Goal: Task Accomplishment & Management: Use online tool/utility

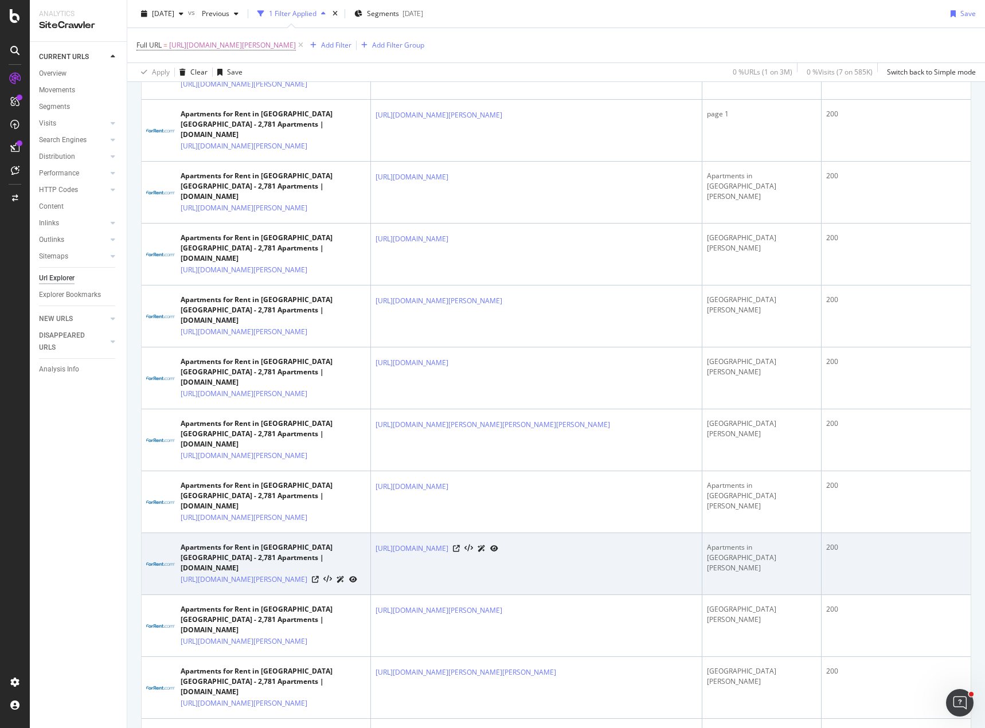
scroll to position [344, 0]
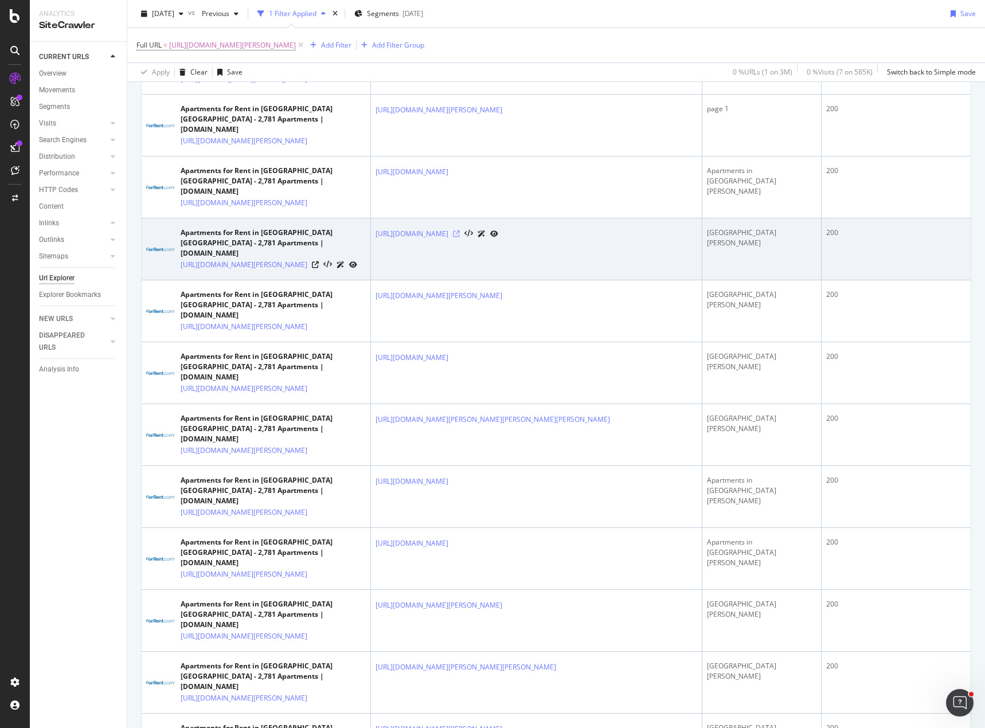
click at [460, 233] on icon at bounding box center [456, 233] width 7 height 7
click at [319, 261] on icon at bounding box center [315, 264] width 7 height 7
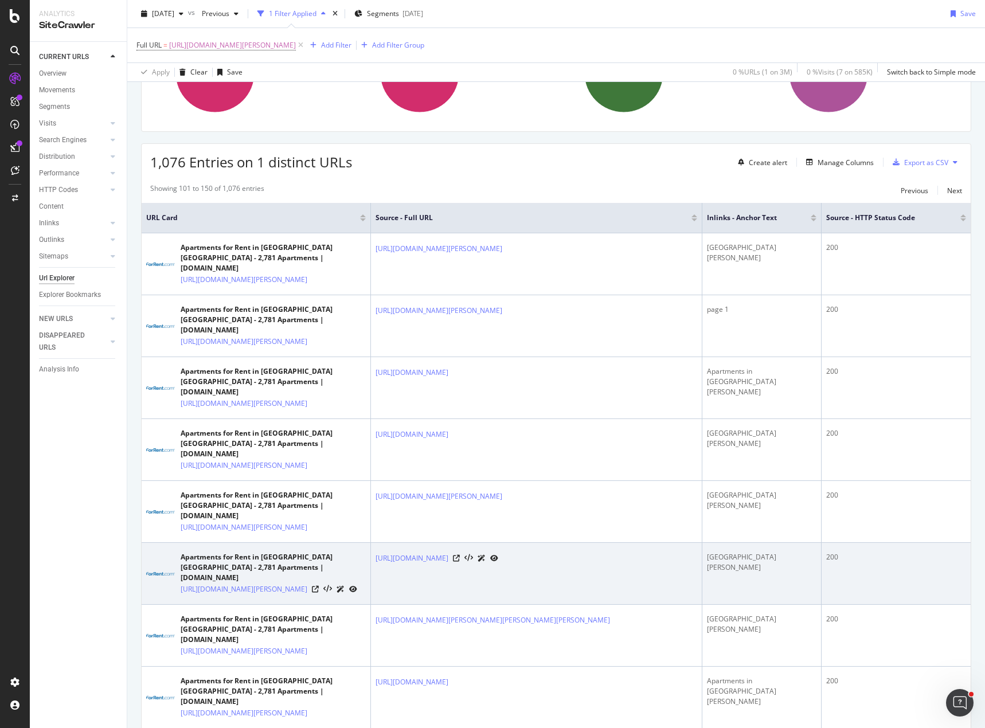
scroll to position [0, 0]
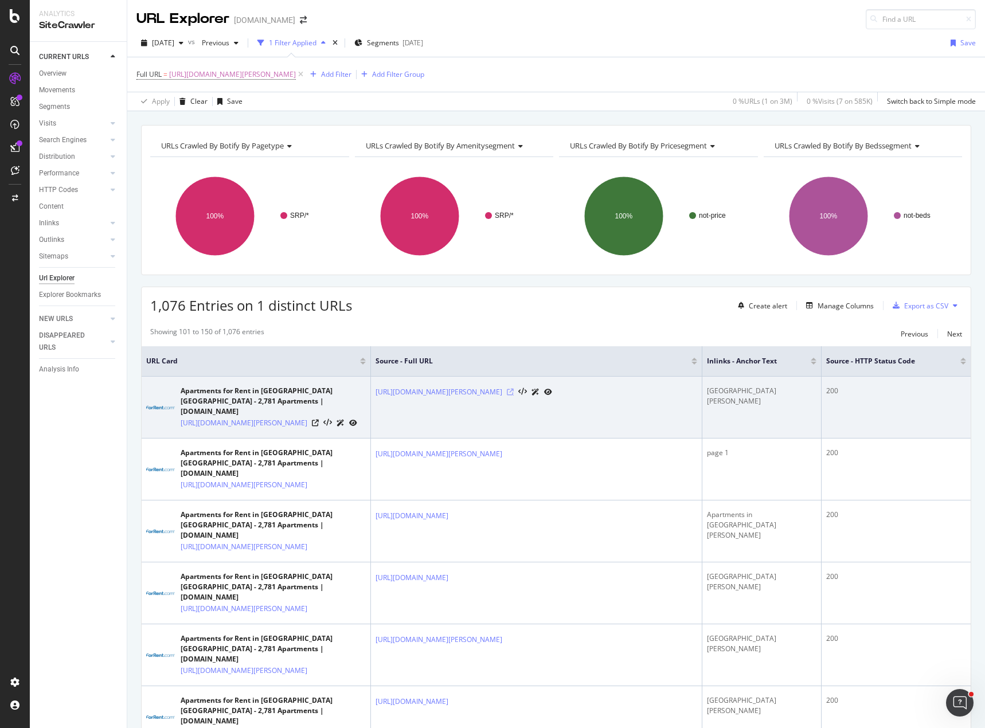
click at [514, 392] on icon at bounding box center [510, 392] width 7 height 7
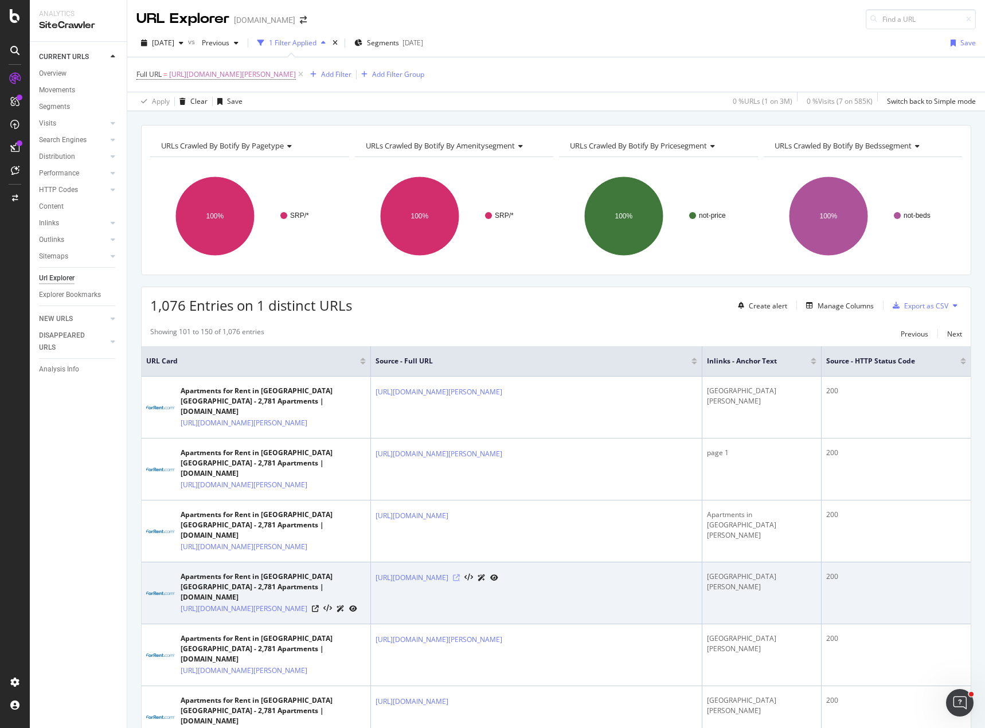
click at [460, 579] on icon at bounding box center [456, 577] width 7 height 7
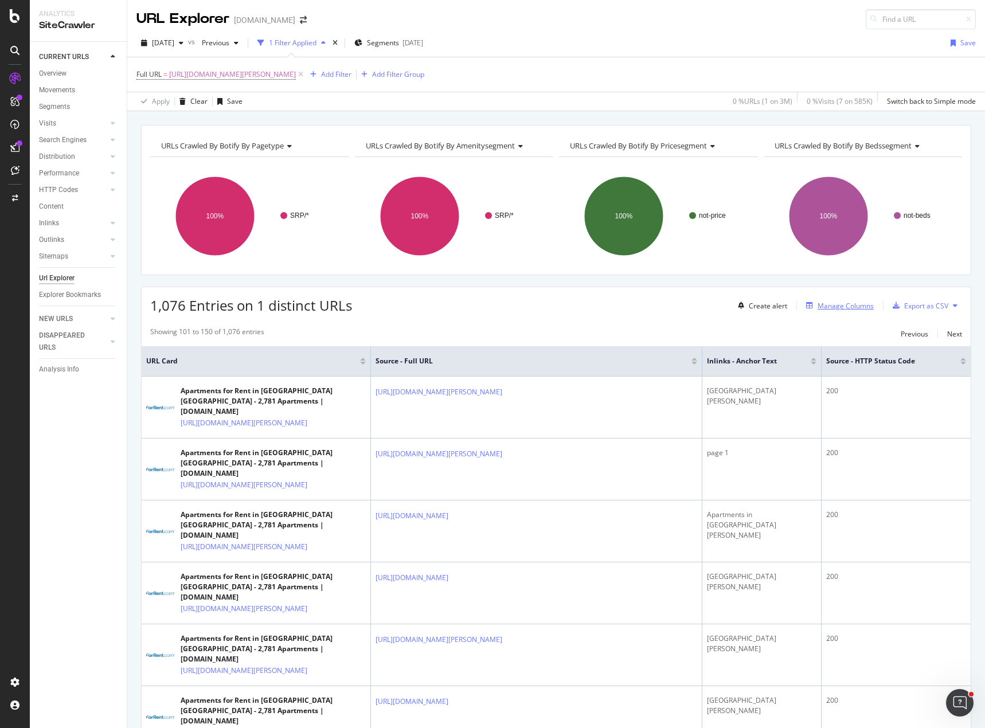
click at [836, 309] on div "Manage Columns" at bounding box center [845, 306] width 56 height 10
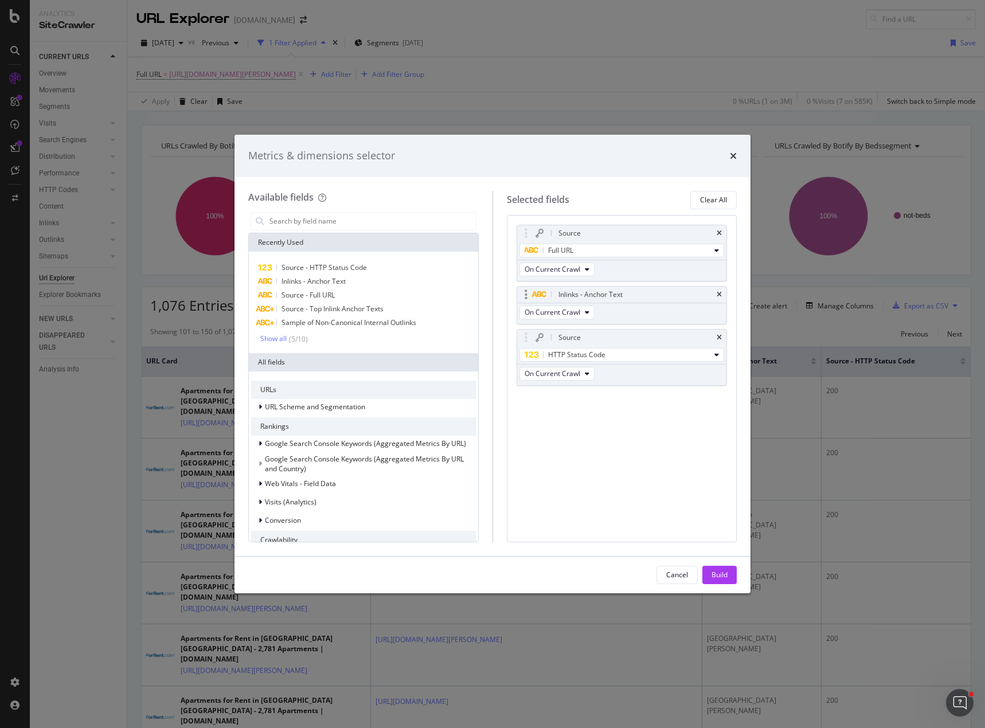
click at [526, 295] on icon "modal" at bounding box center [525, 294] width 3 height 11
click at [584, 294] on div "Inlinks - Anchor Text" at bounding box center [590, 294] width 64 height 11
click at [773, 402] on div "Metrics & dimensions selector Available fields Recently Used Source - HTTP Stat…" at bounding box center [492, 364] width 985 height 728
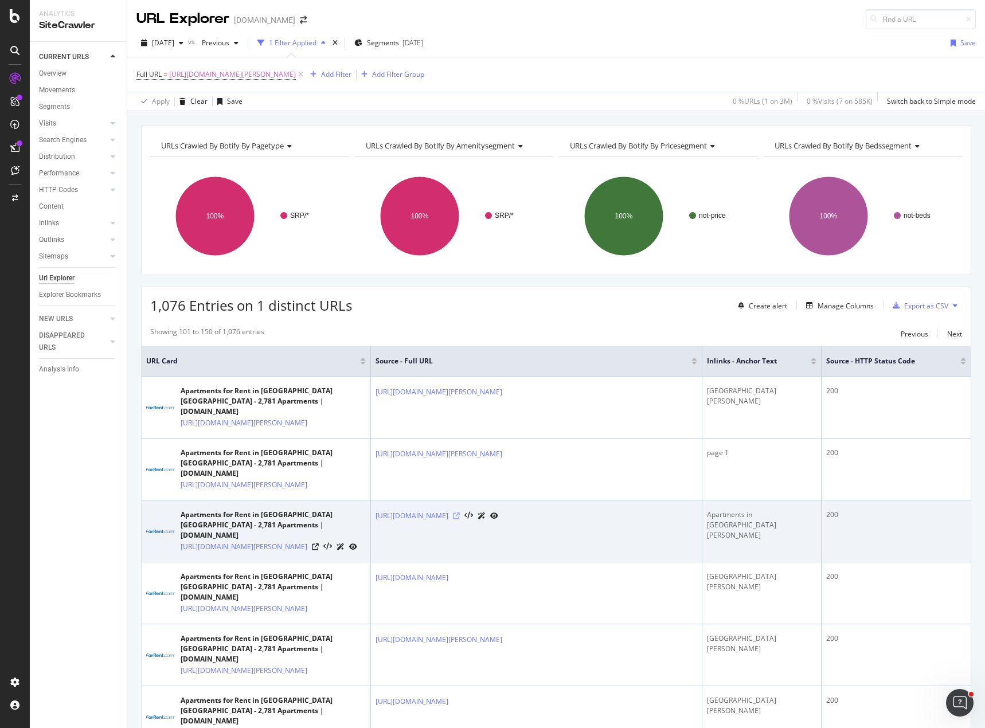
click at [460, 516] on icon at bounding box center [456, 515] width 7 height 7
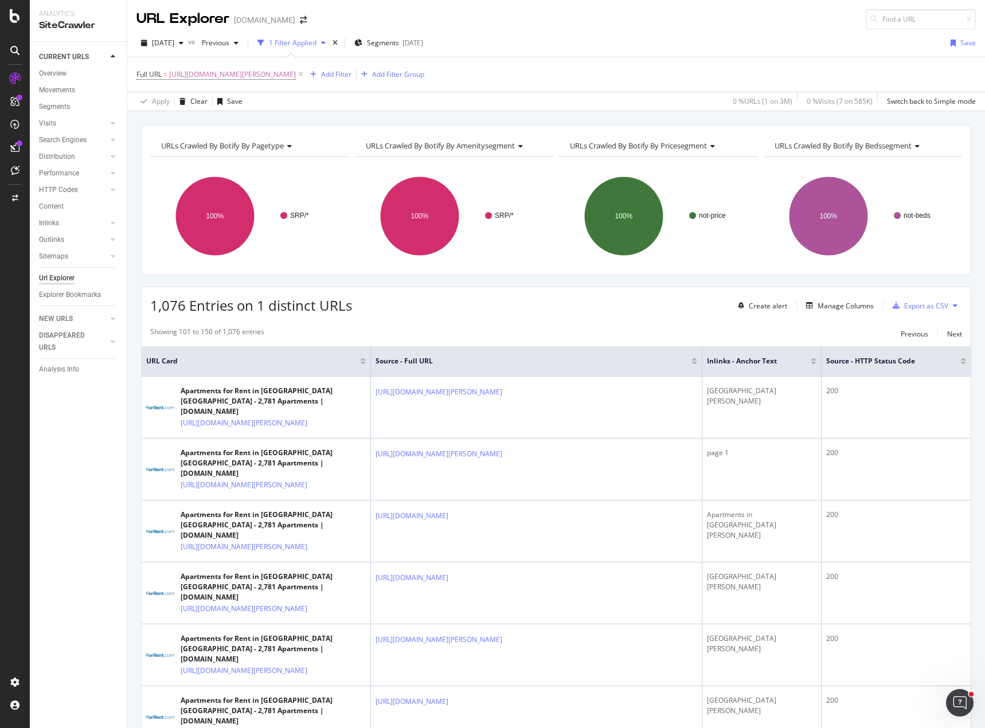
click at [530, 307] on div "1,076 Entries on 1 distinct URLs Create alert Manage Columns Export as CSV" at bounding box center [556, 301] width 829 height 28
click at [646, 295] on div "1,076 Entries on 1 distinct URLs Create alert Manage Columns Export as CSV" at bounding box center [556, 301] width 829 height 28
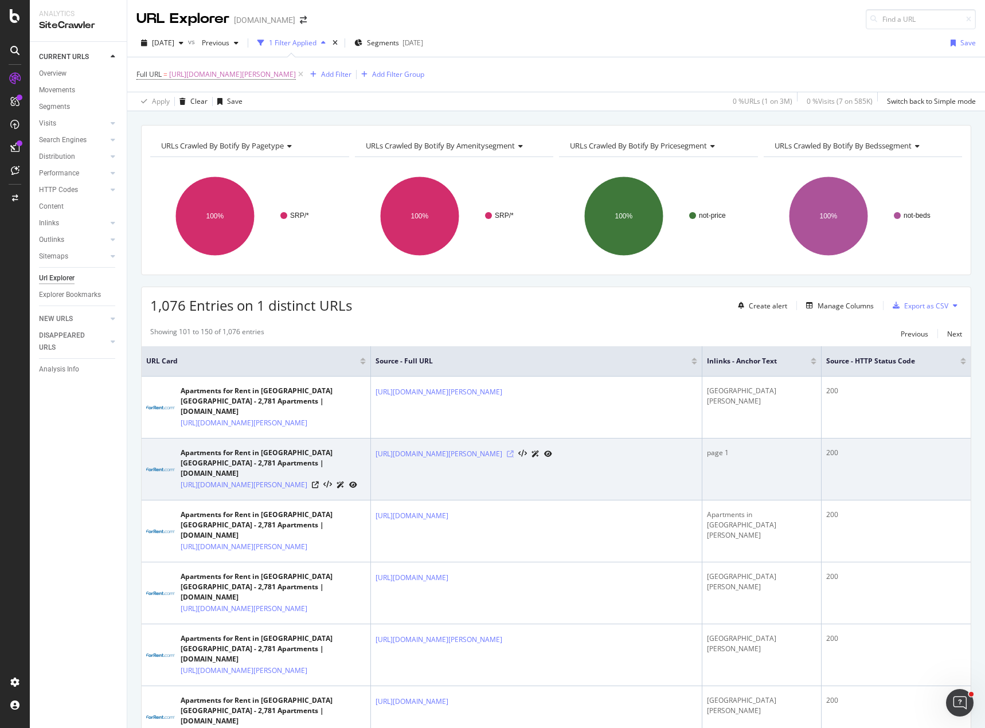
click at [514, 455] on icon at bounding box center [510, 453] width 7 height 7
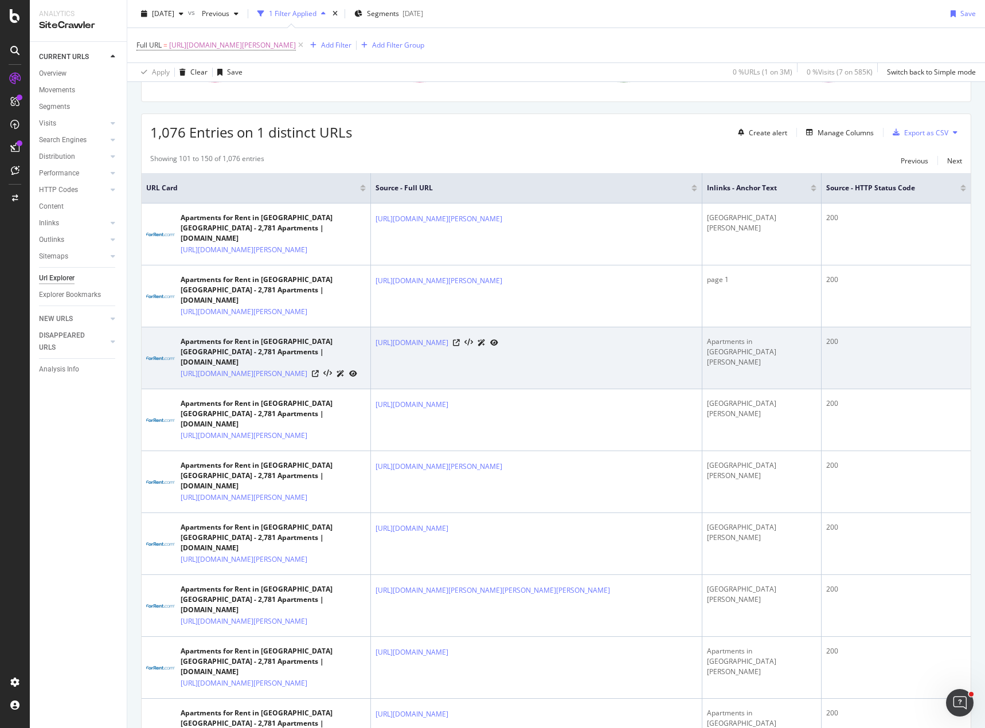
scroll to position [172, 0]
click at [460, 344] on icon at bounding box center [456, 343] width 7 height 7
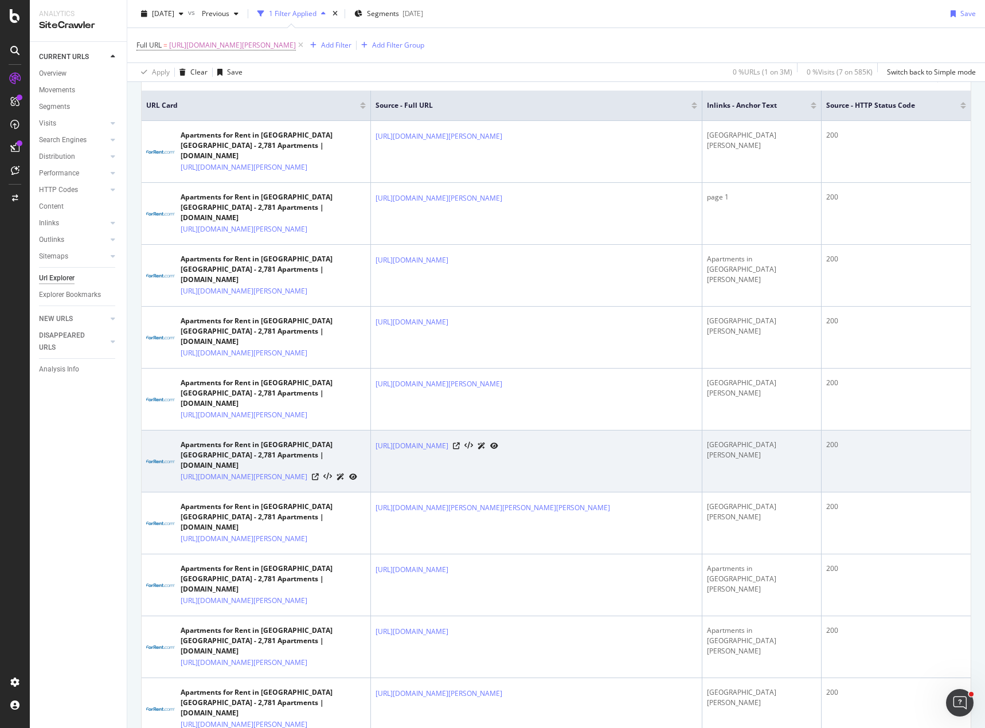
scroll to position [459, 0]
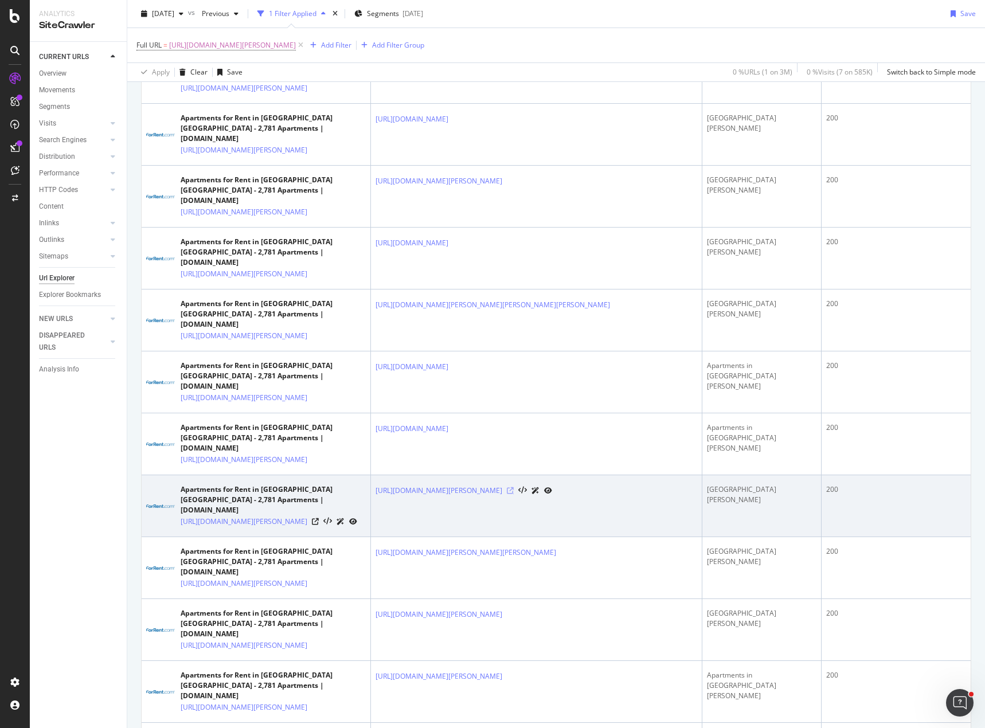
click at [514, 494] on icon at bounding box center [510, 490] width 7 height 7
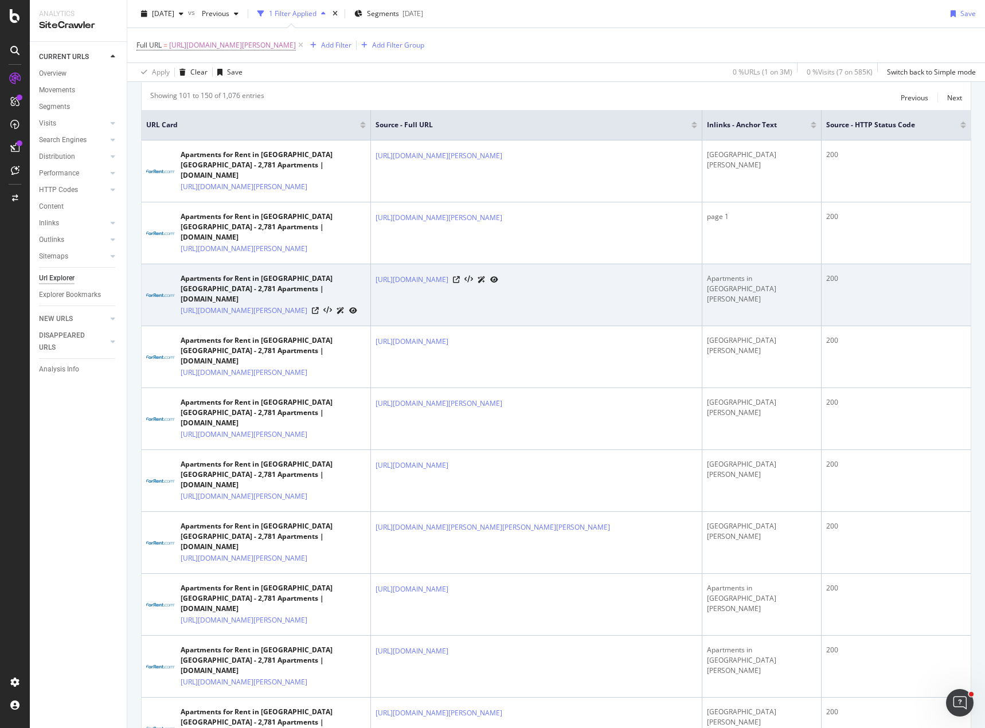
scroll to position [229, 0]
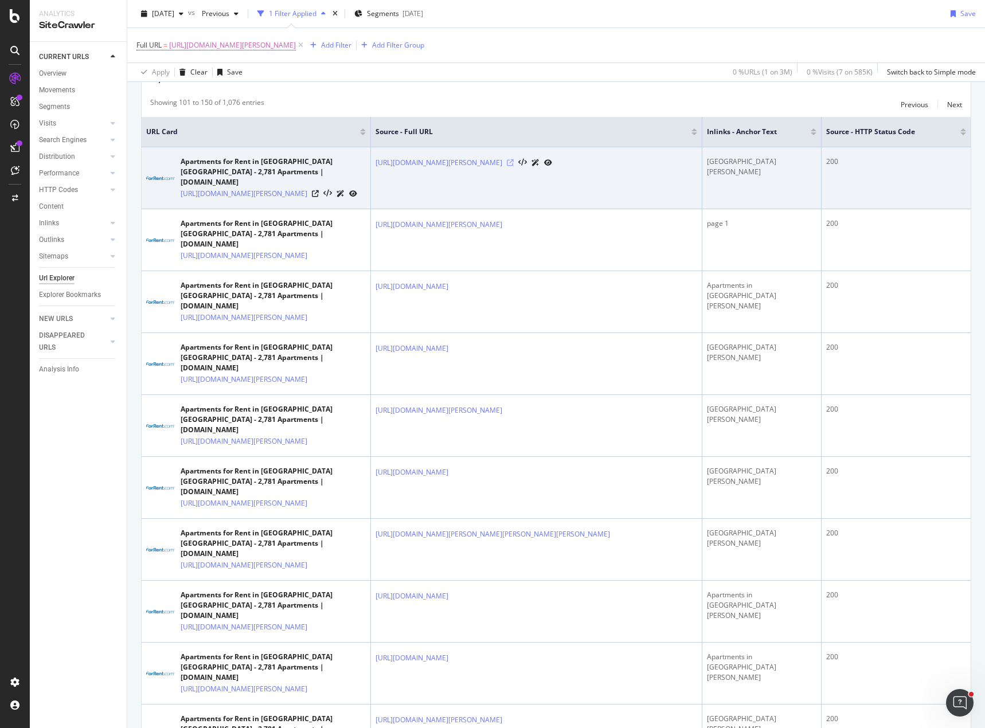
click at [514, 162] on icon at bounding box center [510, 162] width 7 height 7
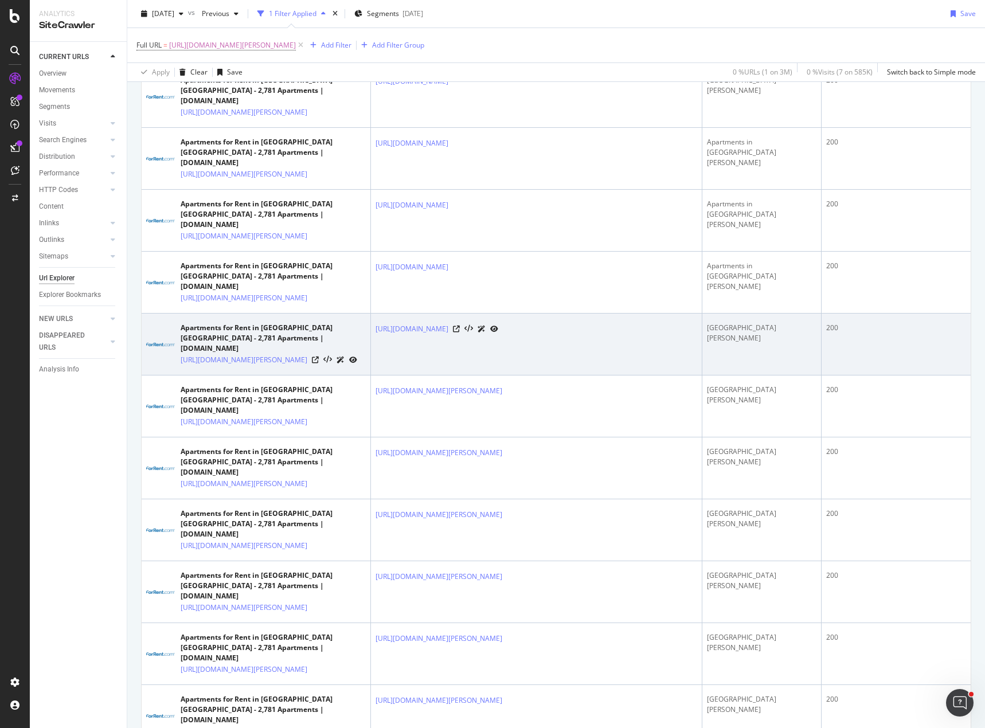
scroll to position [1204, 0]
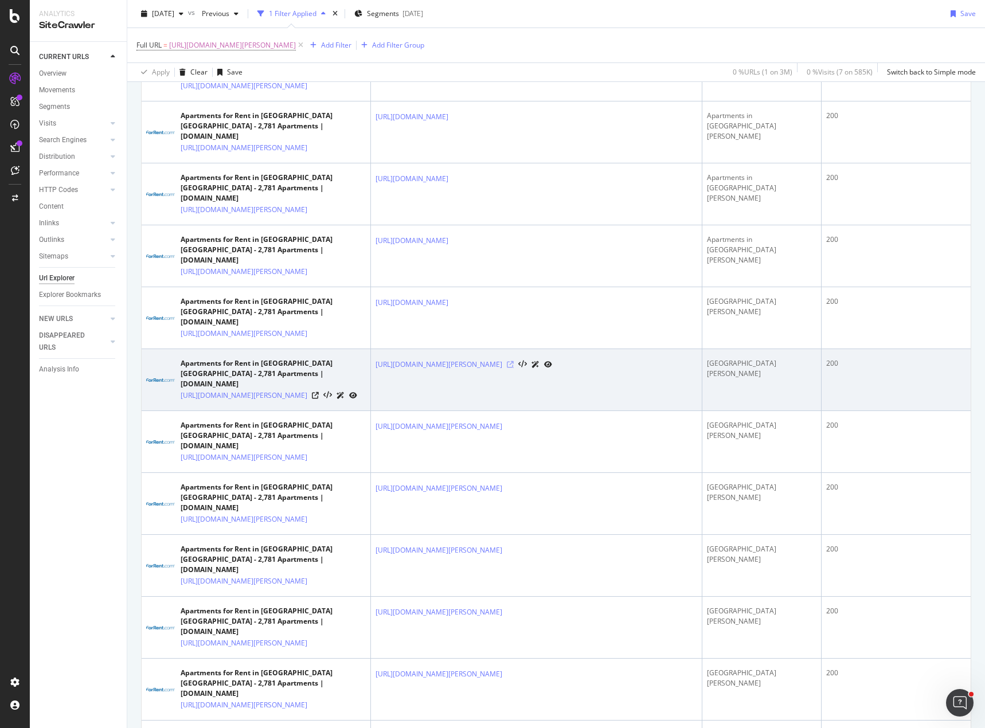
click at [514, 368] on icon at bounding box center [510, 364] width 7 height 7
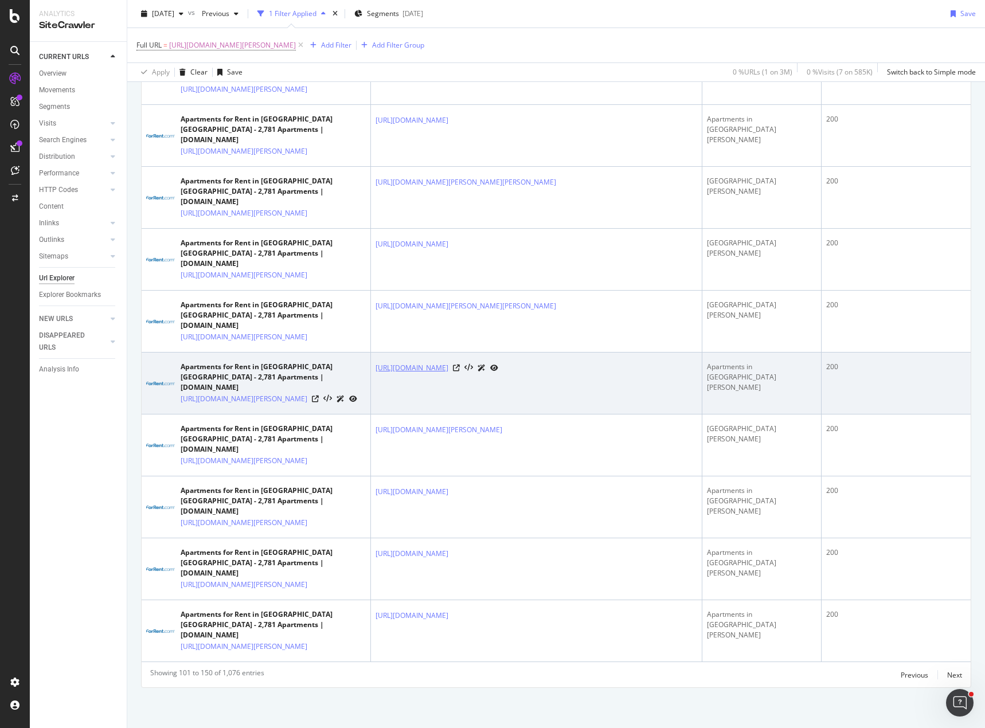
scroll to position [2781, 0]
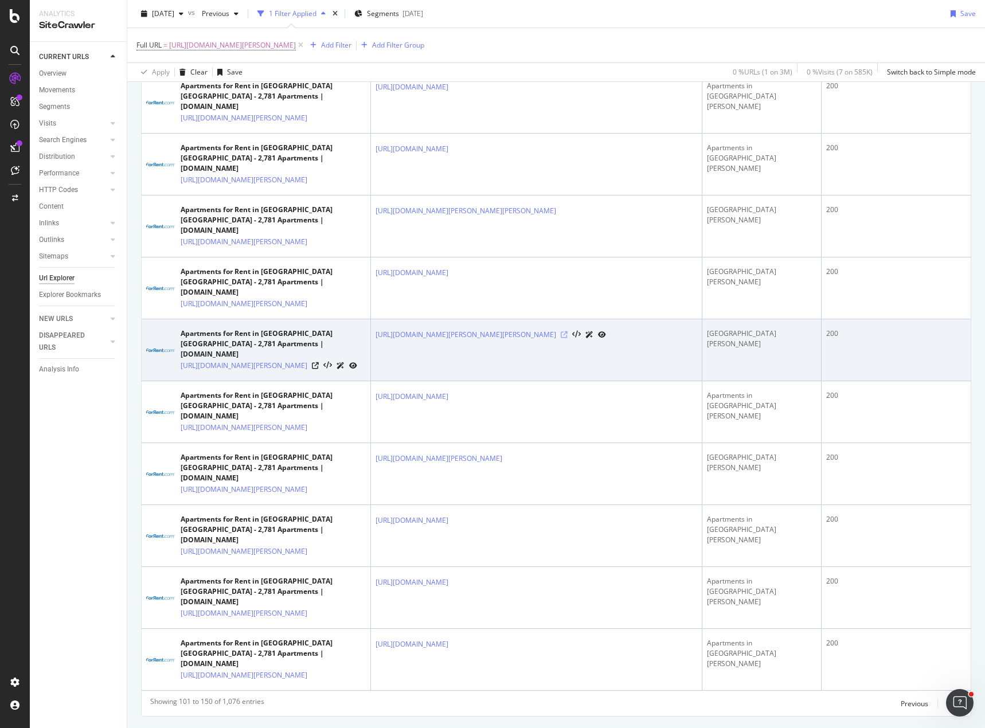
click at [567, 338] on icon at bounding box center [564, 334] width 7 height 7
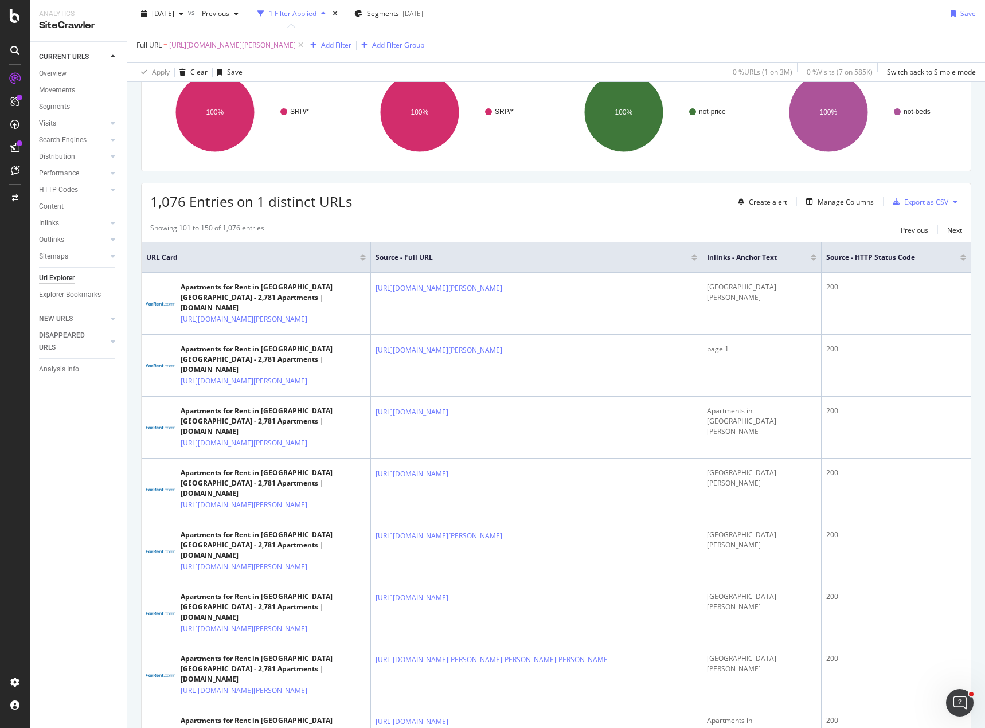
scroll to position [0, 0]
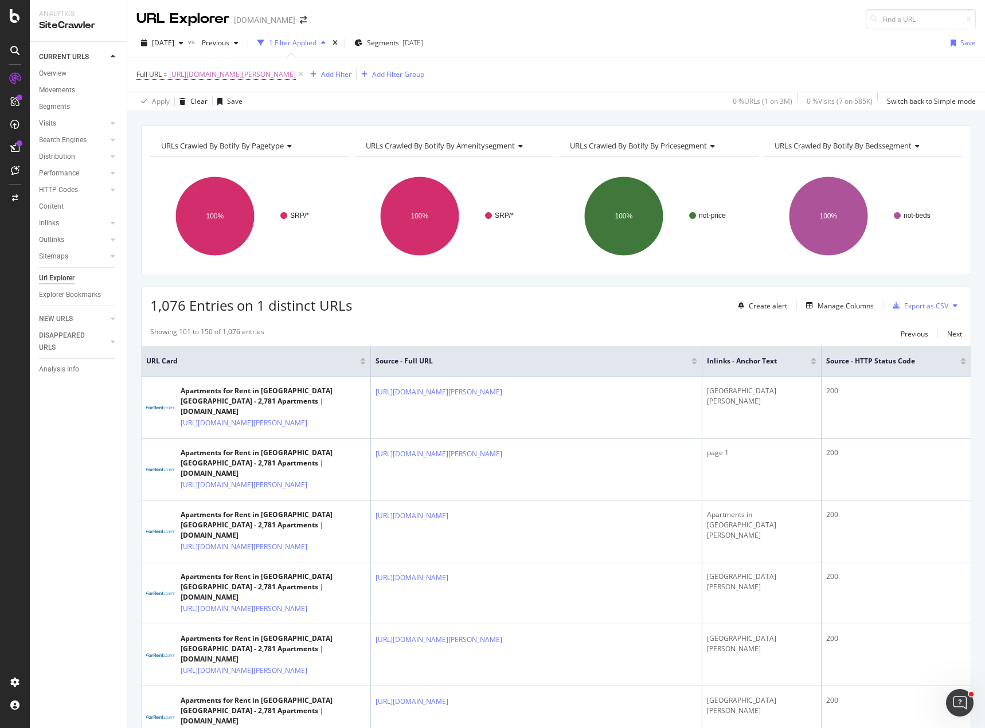
drag, startPoint x: 392, startPoint y: 72, endPoint x: 540, endPoint y: 47, distance: 150.0
click at [540, 48] on div "[DATE] vs Previous 1 Filter Applied Segments [DATE] Save Full URL = [URL][DOMAI…" at bounding box center [555, 70] width 857 height 82
click at [616, 47] on div "[DATE] vs Previous 1 Filter Applied Segments [DATE] Save" at bounding box center [555, 45] width 857 height 23
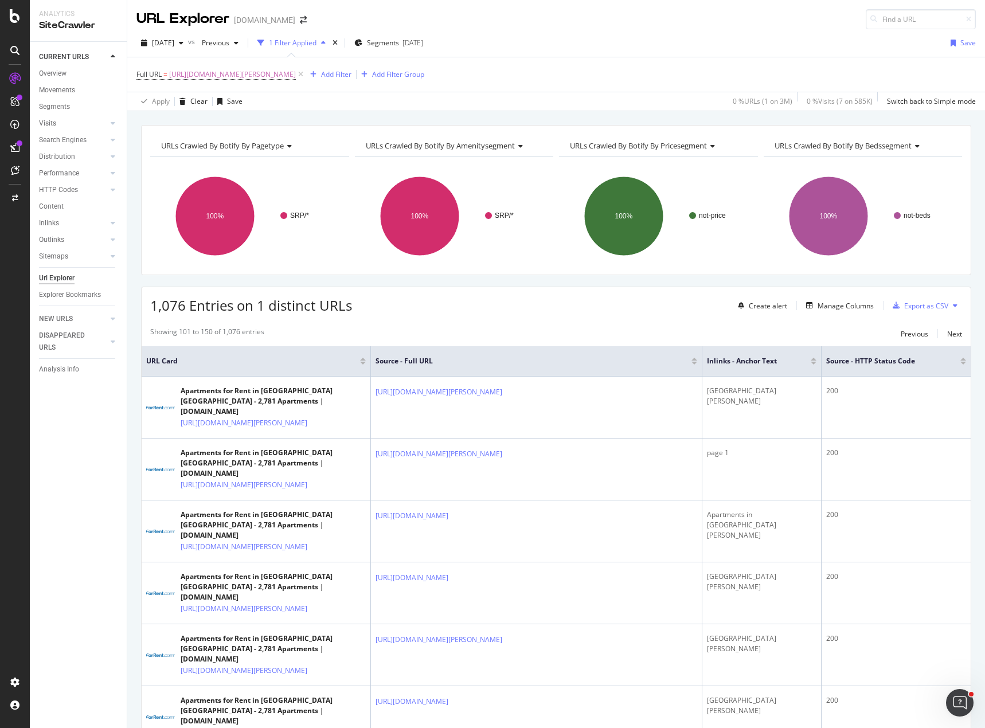
click at [664, 30] on div "[DATE] vs Previous 1 Filter Applied Segments [DATE] Save Full URL = [URL][DOMAI…" at bounding box center [555, 70] width 857 height 82
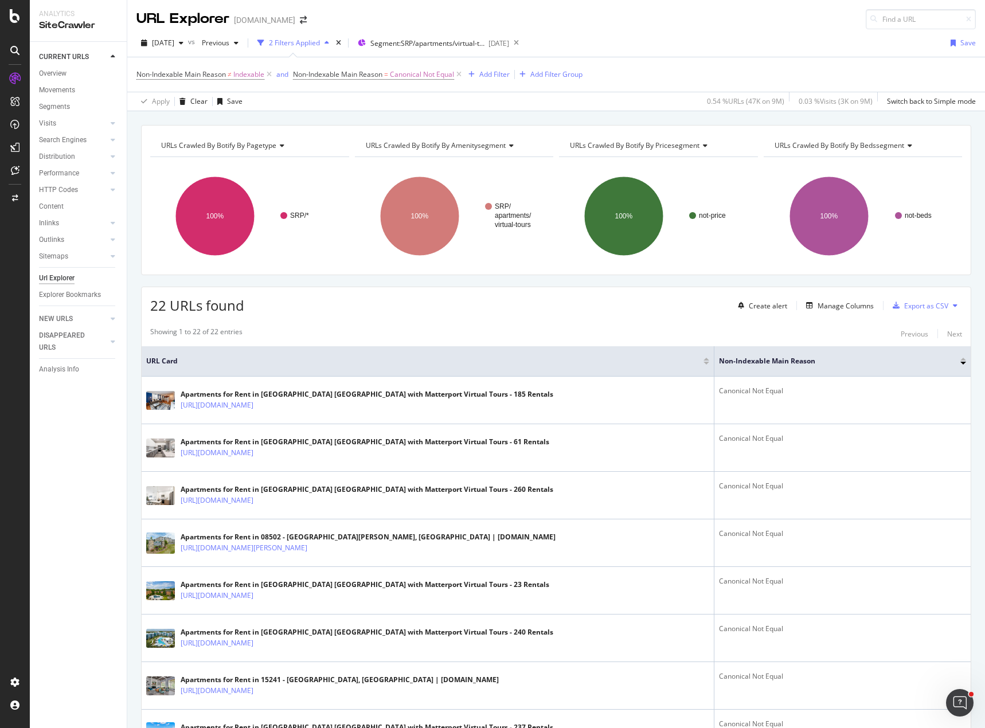
drag, startPoint x: 62, startPoint y: 107, endPoint x: 171, endPoint y: 100, distance: 109.1
click at [62, 107] on div "Segments" at bounding box center [54, 107] width 31 height 12
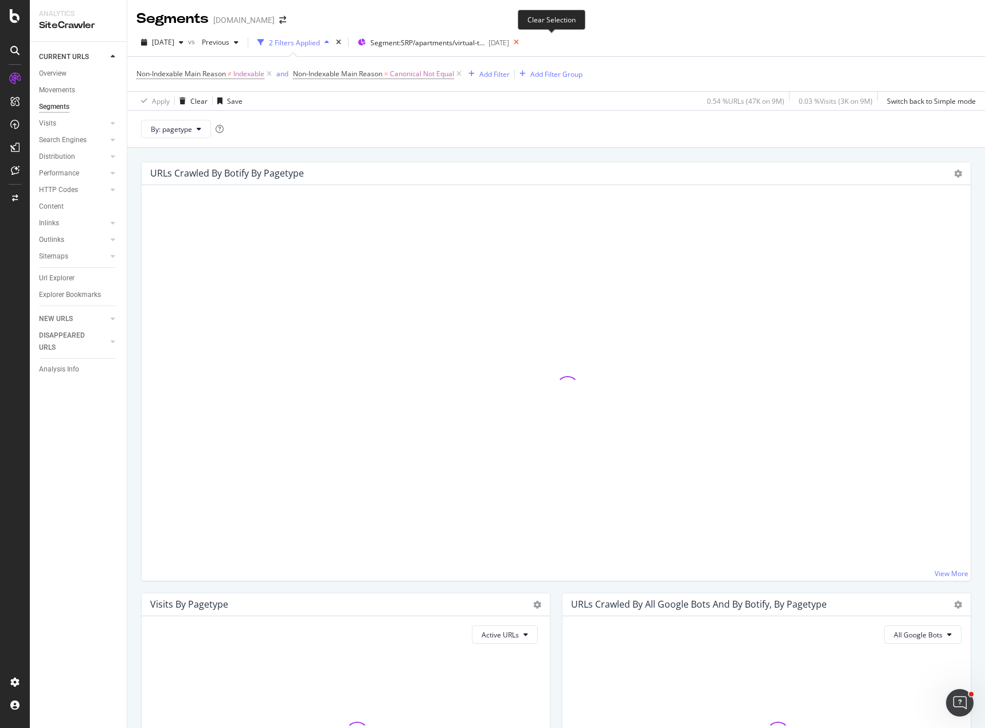
click at [523, 42] on icon at bounding box center [516, 42] width 14 height 16
click at [195, 96] on div "Clear" at bounding box center [198, 101] width 17 height 10
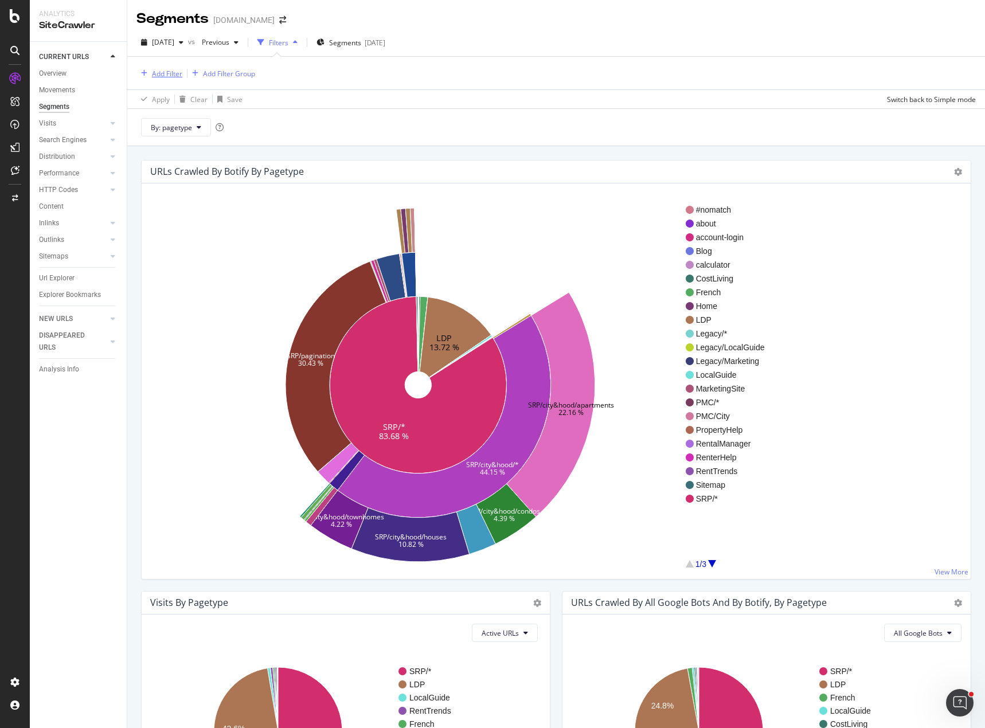
click at [180, 73] on div "Add Filter" at bounding box center [167, 74] width 30 height 10
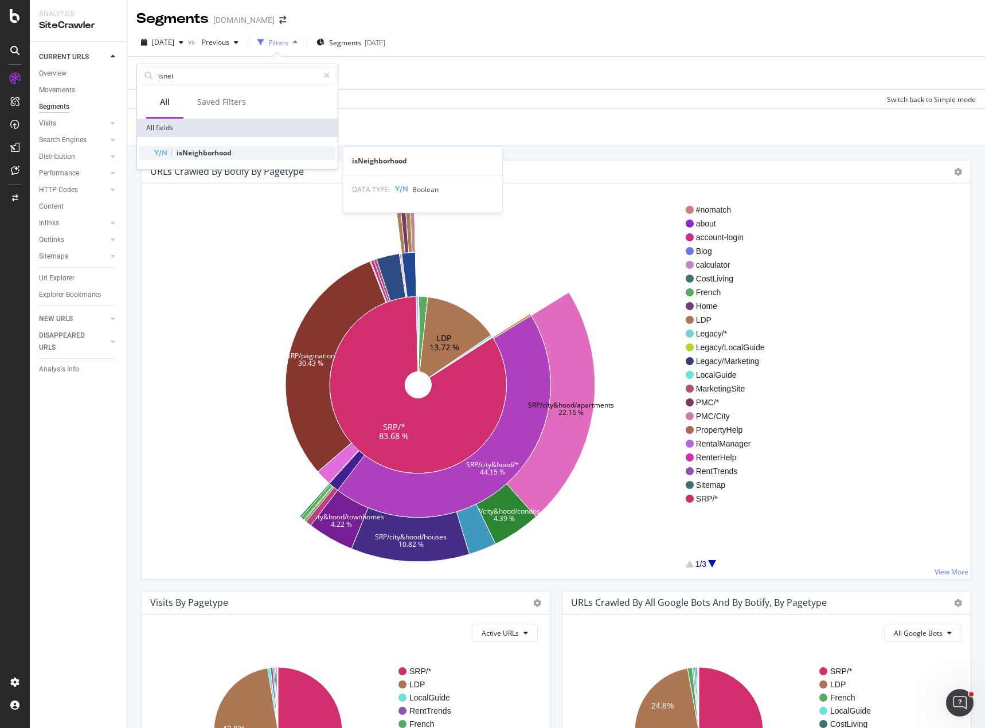
type input "isnei"
click at [205, 156] on span "isNeighborhood" at bounding box center [204, 153] width 55 height 10
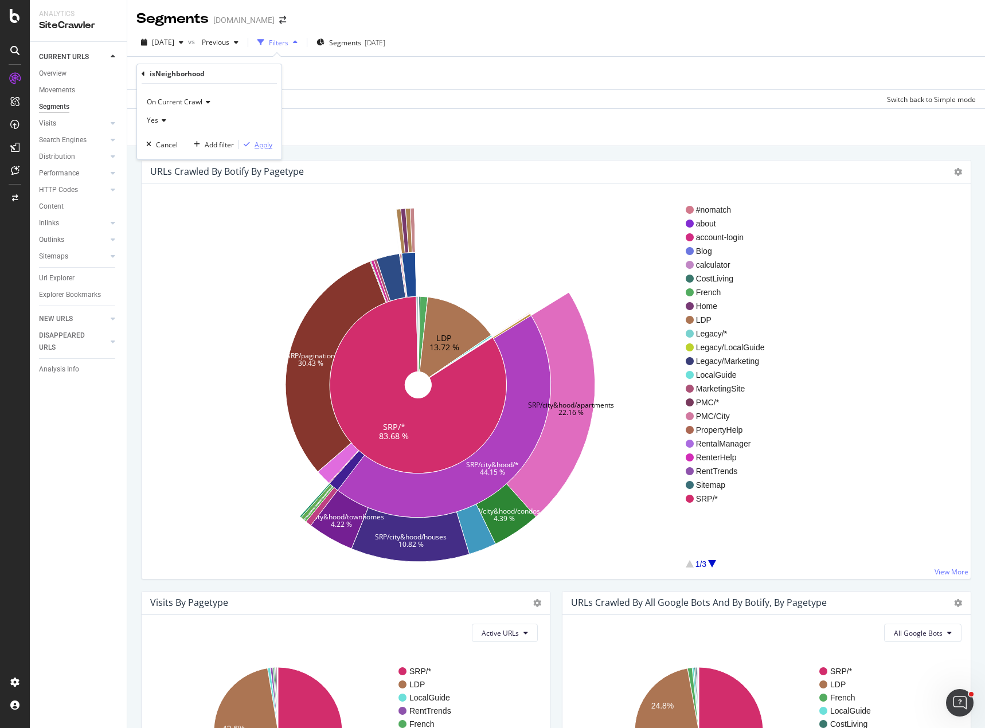
click at [259, 144] on div "Apply" at bounding box center [263, 145] width 18 height 10
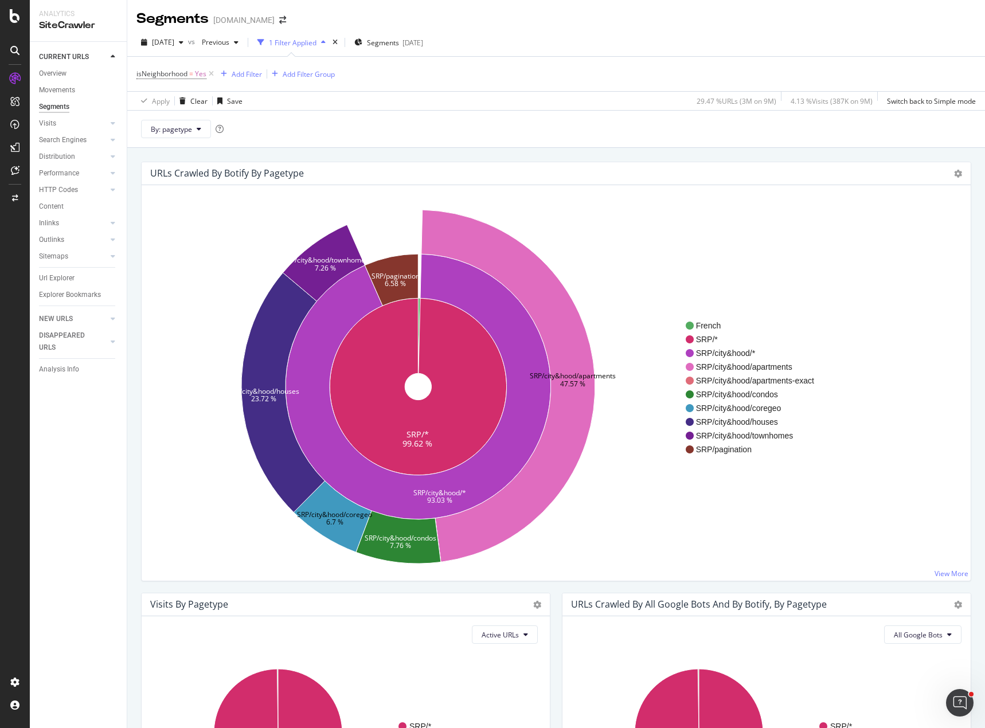
click at [632, 534] on icon "SRP/* 99.62 % SRP/city&hood/* 93.03 % SRP/pagination 6.58 % SRP/city&hood/apart…" at bounding box center [418, 387] width 535 height 354
click at [742, 26] on div "Segments Apartments.com" at bounding box center [555, 14] width 857 height 29
